Goal: Information Seeking & Learning: Learn about a topic

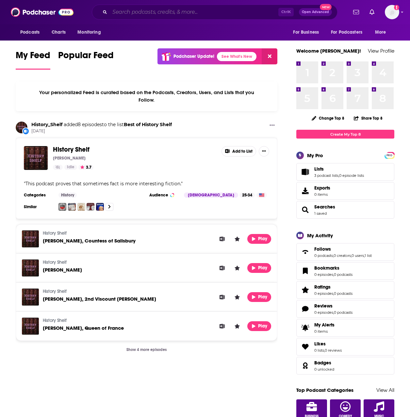
click at [132, 11] on input "Search podcasts, credits, & more..." at bounding box center [194, 12] width 169 height 10
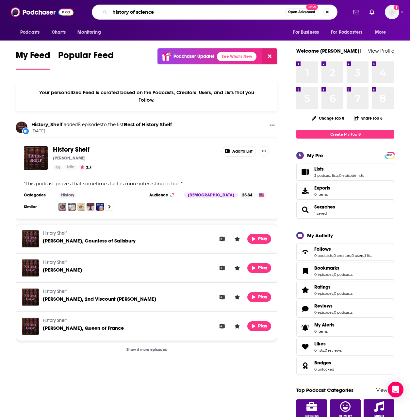
type input "history of science"
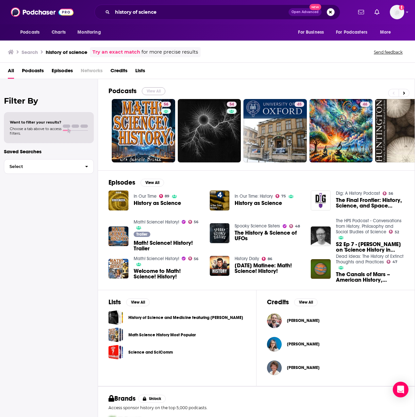
click at [161, 93] on button "View All" at bounding box center [154, 91] width 24 height 8
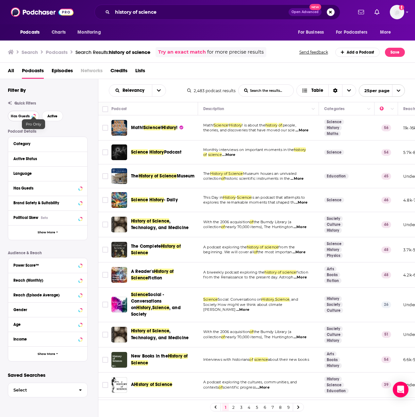
click at [31, 117] on button "Has Guests" at bounding box center [23, 116] width 31 height 10
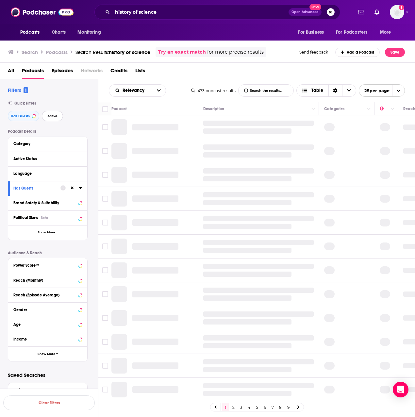
click at [53, 112] on button "Active" at bounding box center [52, 116] width 21 height 10
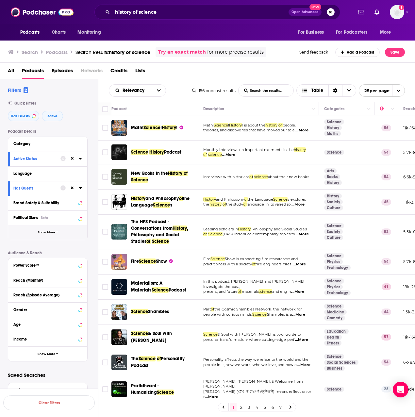
click at [57, 230] on button "Show More" at bounding box center [47, 232] width 79 height 15
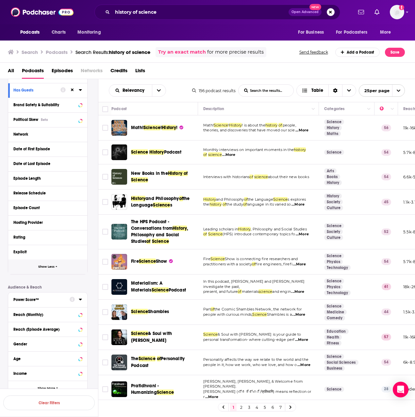
scroll to position [127, 0]
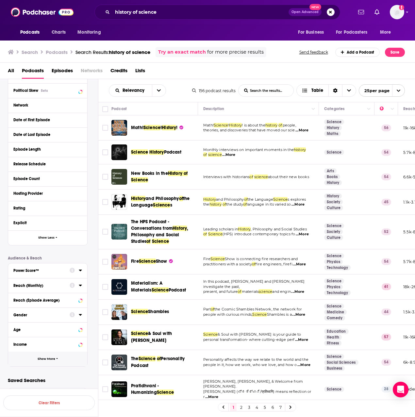
click at [44, 361] on button "Show More" at bounding box center [47, 359] width 79 height 15
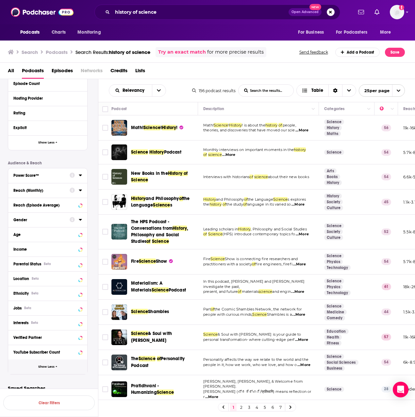
scroll to position [230, 0]
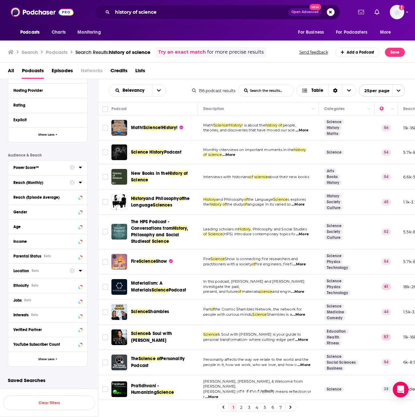
click at [79, 272] on icon at bounding box center [80, 270] width 3 height 5
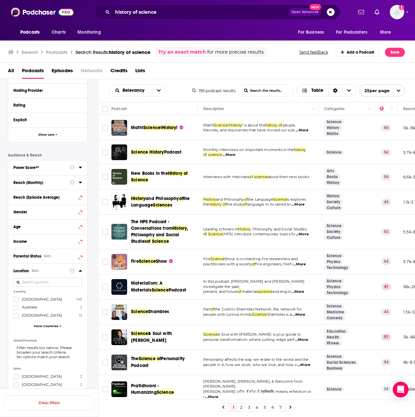
click at [63, 284] on input at bounding box center [47, 282] width 69 height 9
click at [14, 300] on icon at bounding box center [16, 299] width 4 height 4
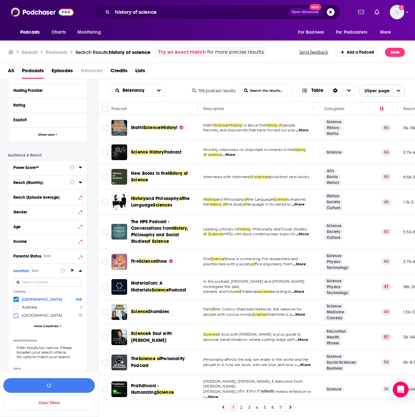
click at [14, 317] on icon at bounding box center [16, 316] width 4 height 4
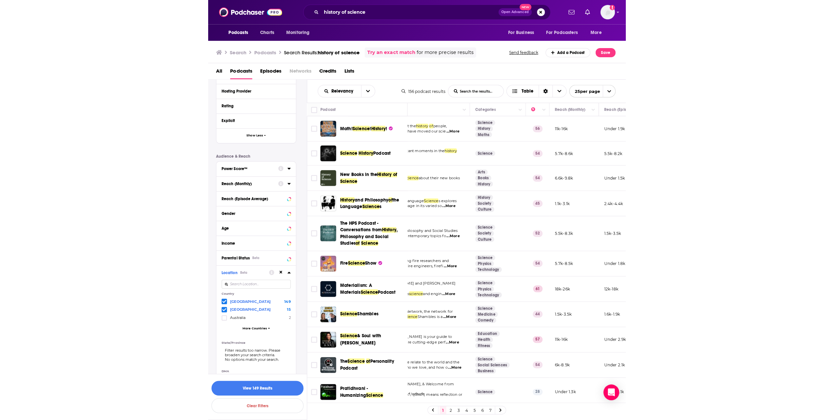
scroll to position [0, 0]
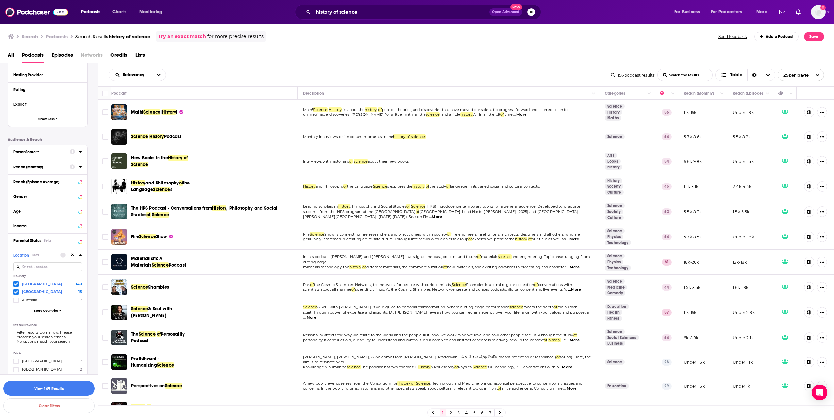
click at [410, 115] on span "...More" at bounding box center [519, 114] width 13 height 5
drag, startPoint x: 557, startPoint y: 260, endPoint x: 370, endPoint y: 283, distance: 189.0
click at [370, 283] on span "the Cosmic Shambles Network, the network for people with curious minds," at bounding box center [383, 284] width 138 height 5
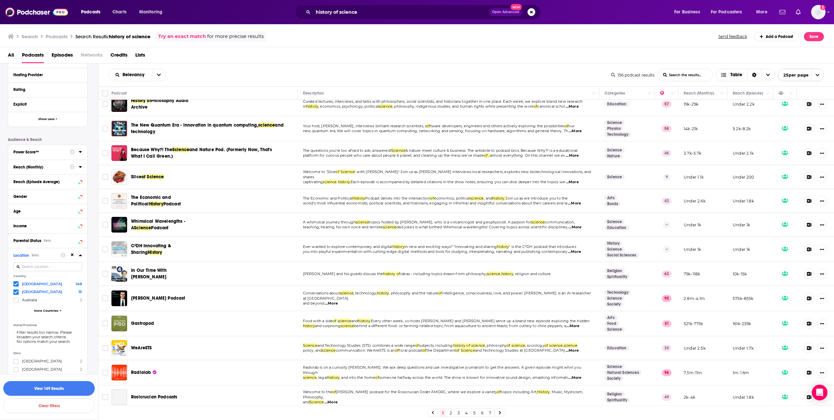
scroll to position [308, 0]
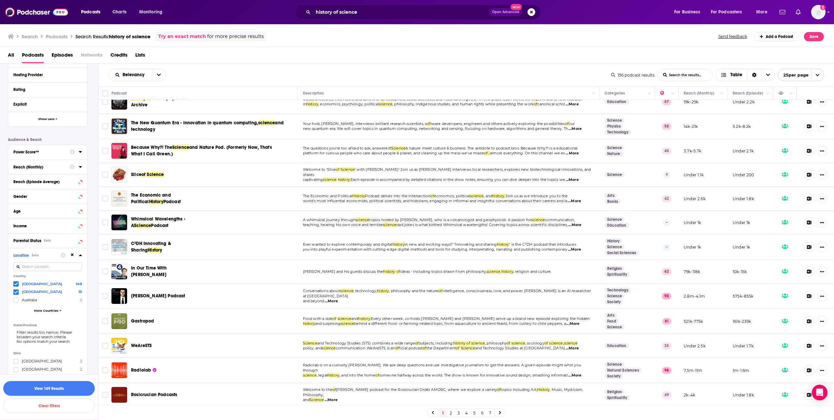
click at [410, 373] on span "...More" at bounding box center [574, 374] width 13 height 5
drag, startPoint x: 556, startPoint y: 304, endPoint x: 552, endPoint y: 305, distance: 4.6
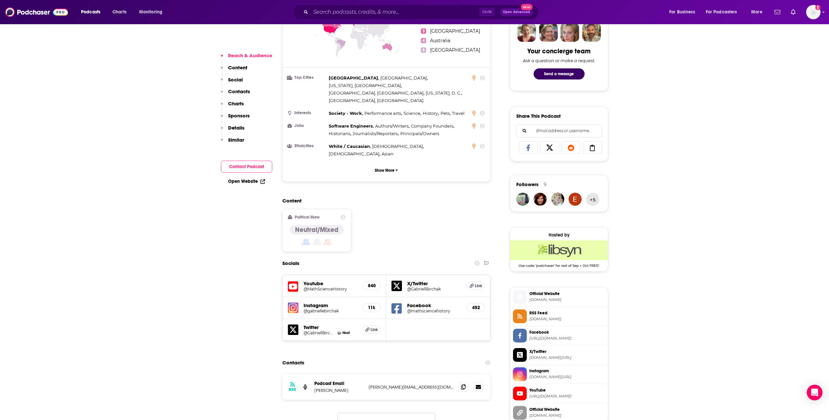
scroll to position [457, 0]
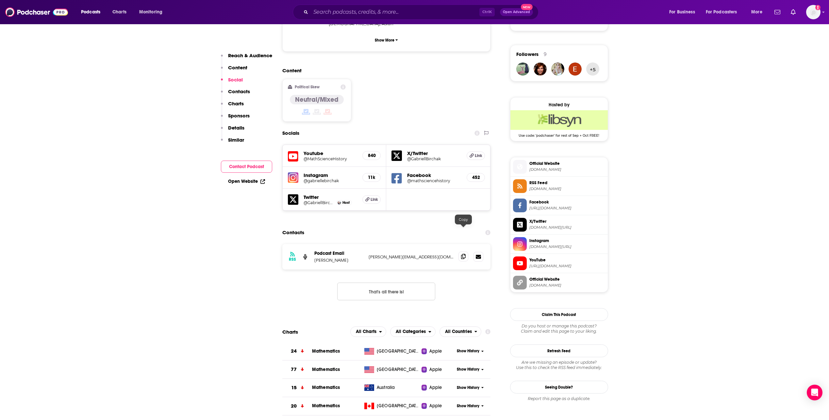
click at [467, 251] on span at bounding box center [463, 256] width 10 height 10
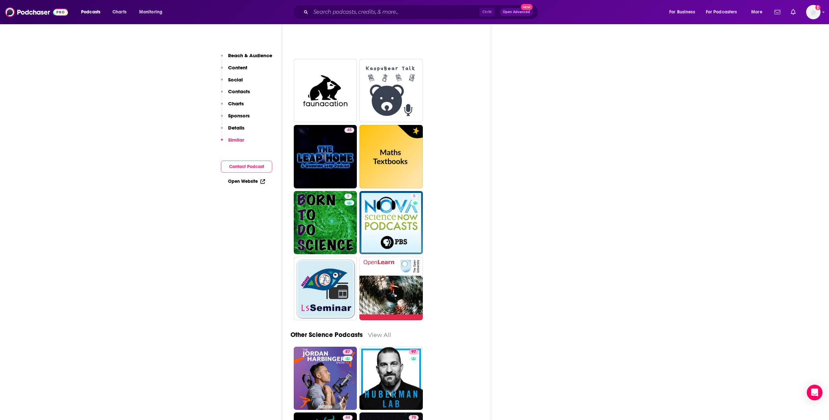
scroll to position [1699, 0]
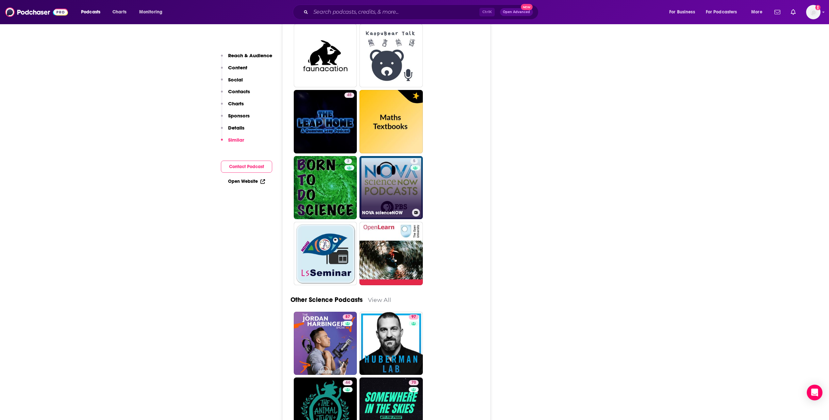
click at [391, 168] on link "5 NOVA scienceNOW" at bounding box center [390, 187] width 63 height 63
type input "[URL][DOMAIN_NAME]"
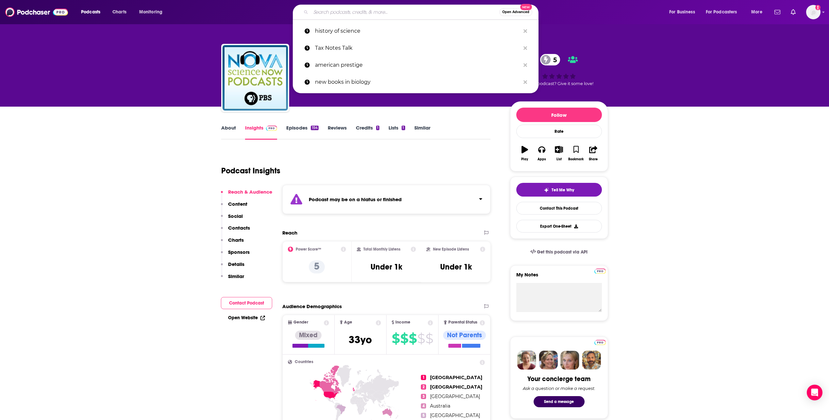
click at [380, 14] on input "Search podcasts, credits, & more..." at bounding box center [405, 12] width 189 height 10
